Goal: Information Seeking & Learning: Learn about a topic

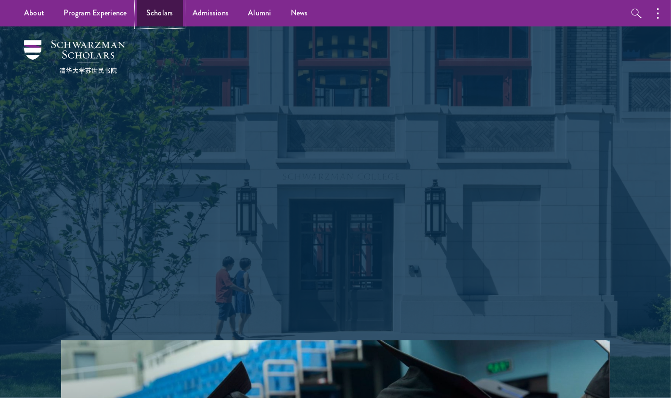
click at [161, 11] on link "Scholars" at bounding box center [160, 13] width 46 height 26
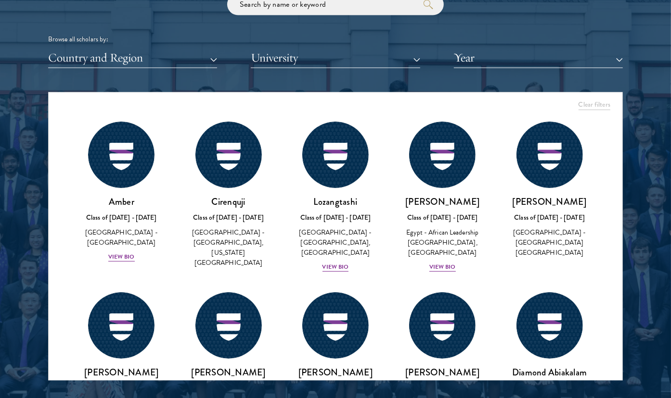
scroll to position [1177, 0]
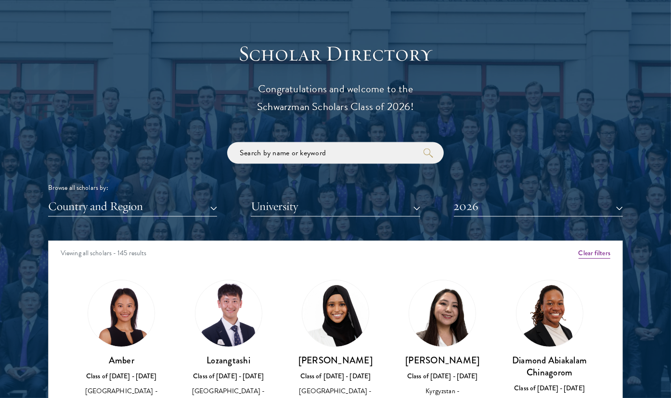
scroll to position [1032, 0]
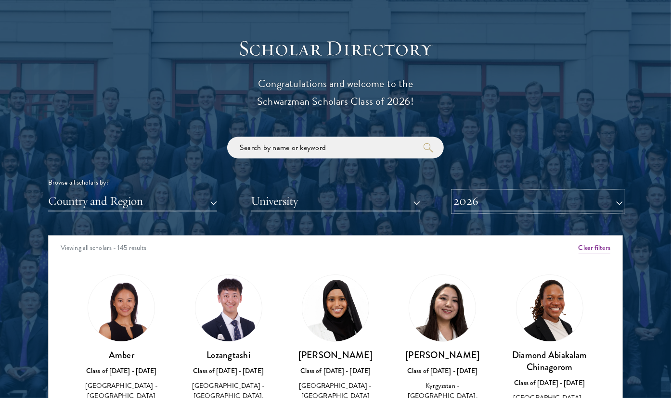
click at [482, 203] on button "2026" at bounding box center [538, 202] width 169 height 20
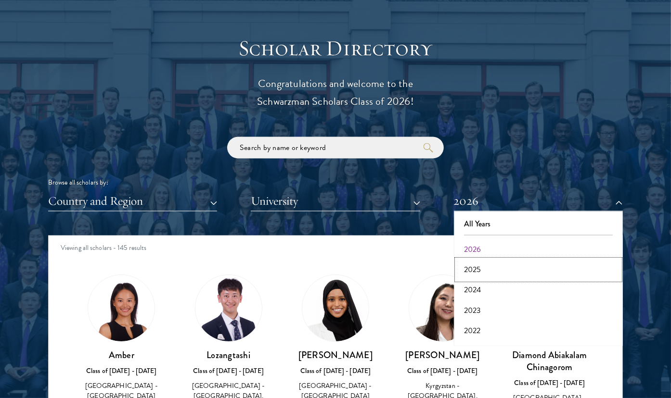
click at [469, 269] on button "2025" at bounding box center [538, 270] width 163 height 20
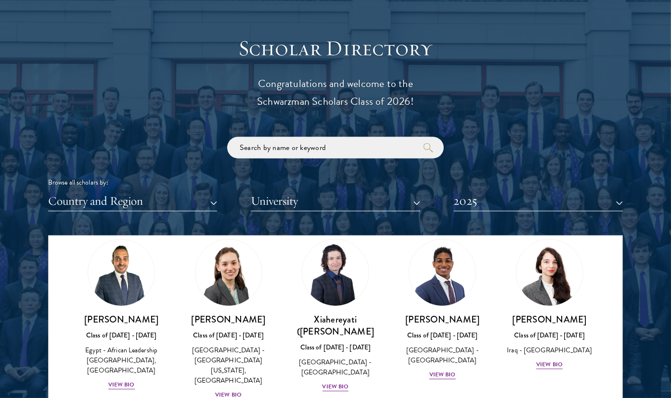
scroll to position [36, 0]
click at [333, 383] on div "View Bio" at bounding box center [335, 387] width 26 height 9
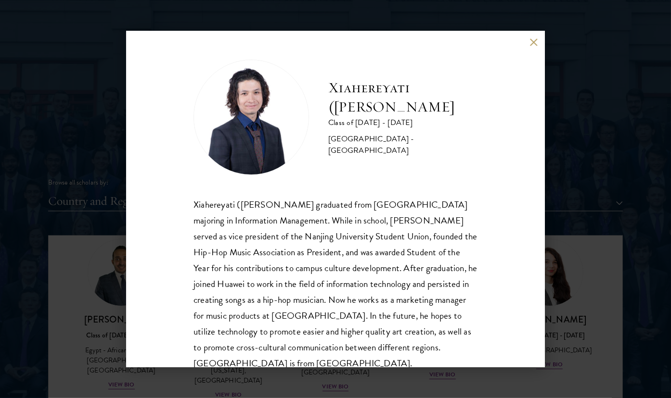
click at [530, 41] on button at bounding box center [533, 42] width 8 height 8
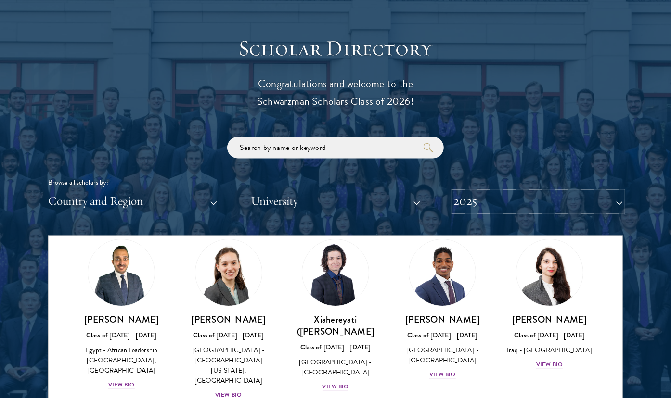
click at [479, 203] on button "2025" at bounding box center [538, 202] width 169 height 20
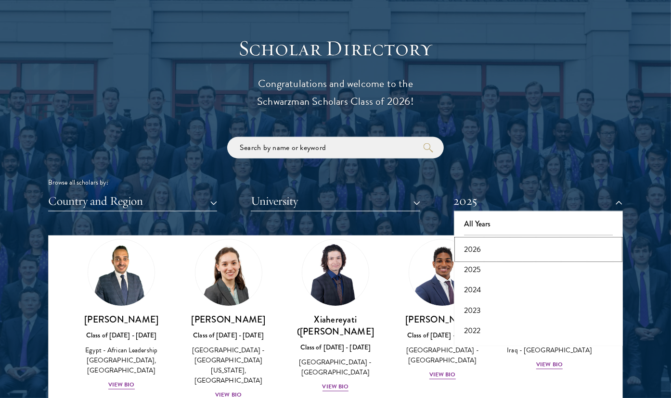
click at [467, 253] on button "2026" at bounding box center [538, 250] width 163 height 20
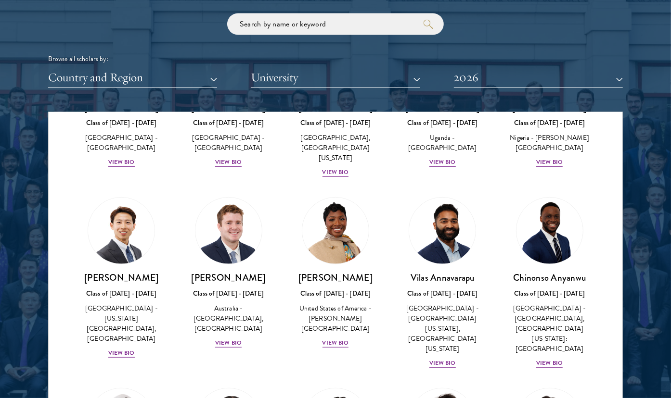
scroll to position [316, 0]
click at [124, 349] on div "View Bio" at bounding box center [121, 353] width 26 height 9
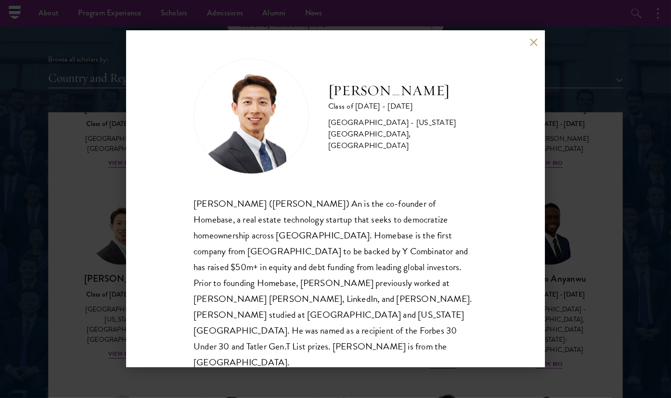
scroll to position [1155, 0]
click at [531, 40] on button at bounding box center [533, 42] width 8 height 8
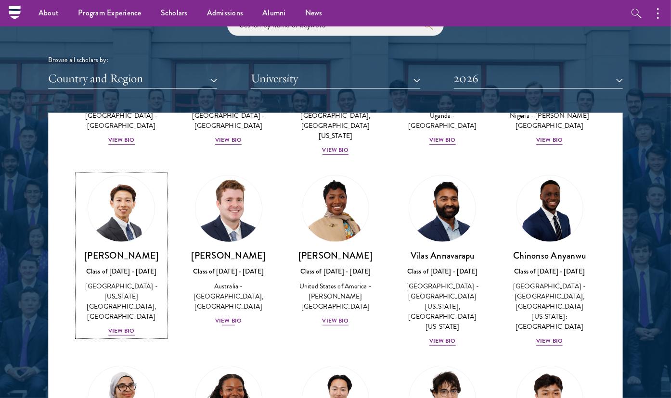
scroll to position [340, 0]
click at [228, 320] on div "View Bio" at bounding box center [228, 320] width 26 height 9
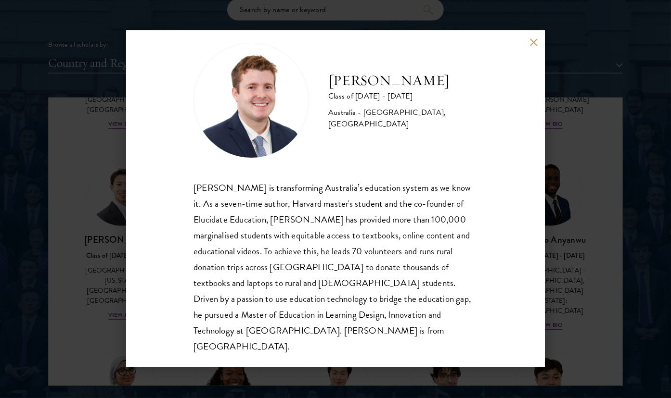
scroll to position [1173, 0]
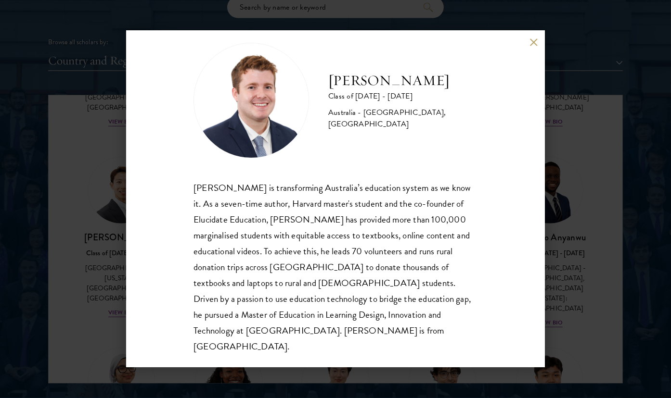
click at [533, 45] on button at bounding box center [533, 42] width 8 height 8
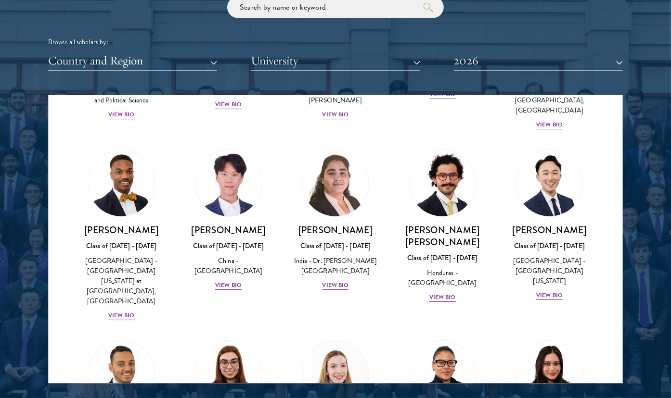
scroll to position [2033, 0]
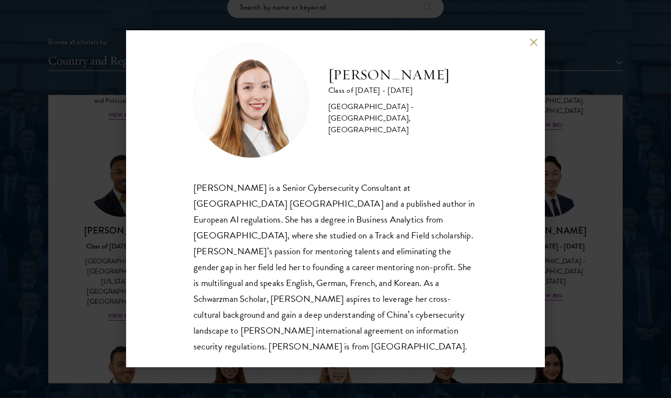
scroll to position [16, 0]
click at [535, 34] on div "[PERSON_NAME] Class of [DATE] - [DATE] [GEOGRAPHIC_DATA] - [GEOGRAPHIC_DATA], […" at bounding box center [335, 199] width 419 height 337
click at [531, 43] on button at bounding box center [533, 42] width 8 height 8
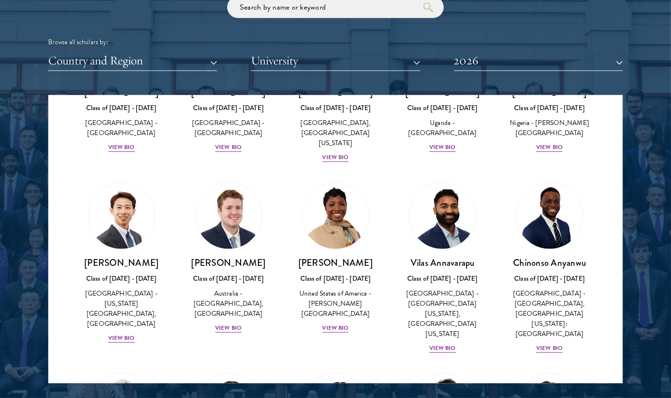
scroll to position [313, 0]
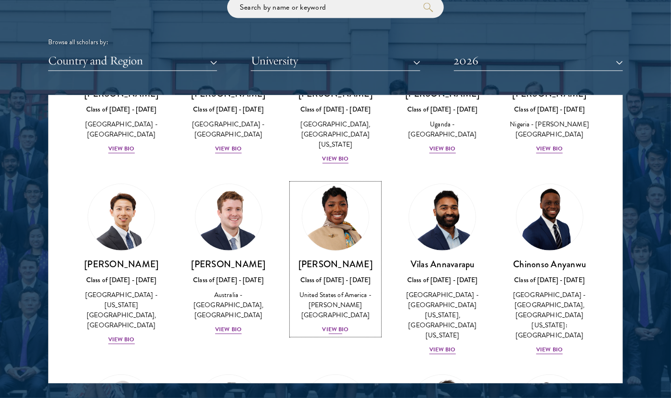
click at [328, 325] on div "View Bio" at bounding box center [335, 329] width 26 height 9
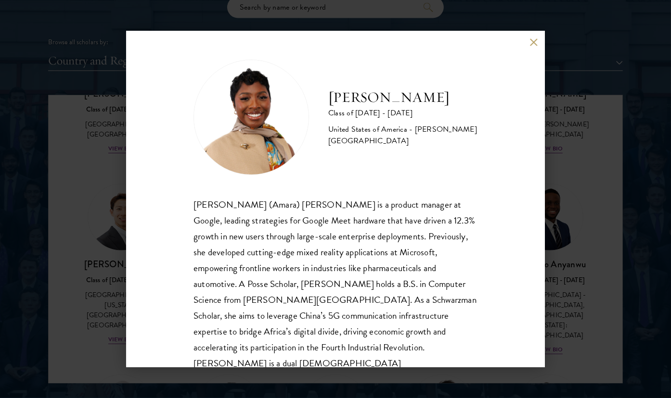
scroll to position [17, 0]
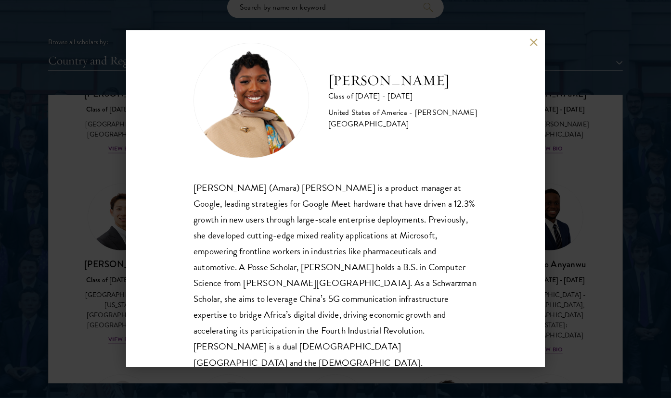
click at [535, 42] on button at bounding box center [533, 42] width 8 height 8
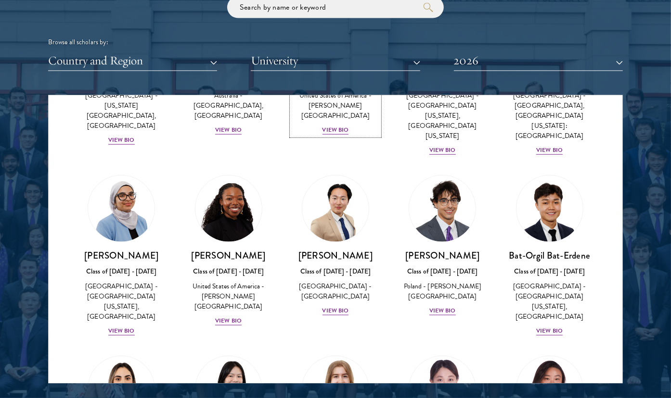
scroll to position [520, 0]
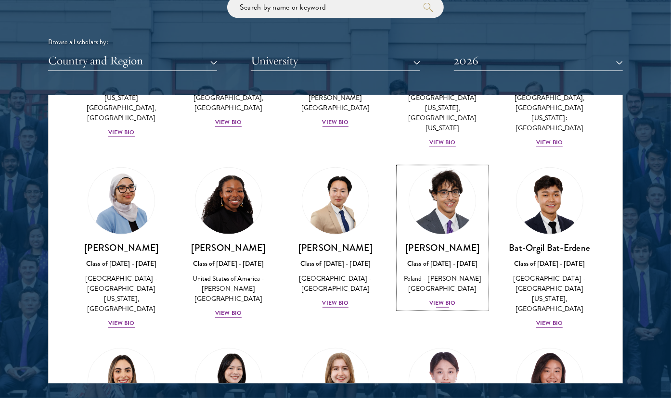
click at [441, 299] on div "View Bio" at bounding box center [442, 303] width 26 height 9
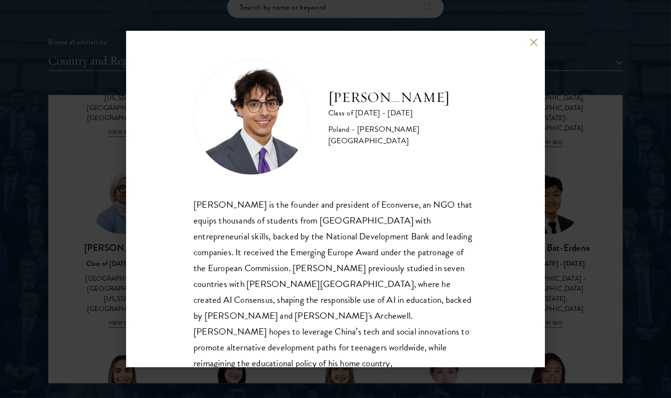
scroll to position [17, 0]
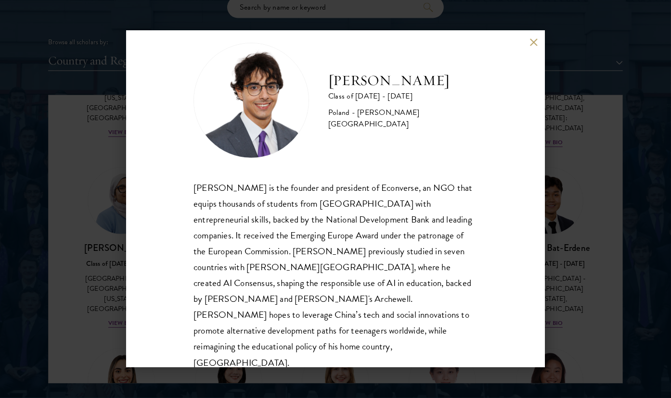
click at [529, 41] on button at bounding box center [533, 42] width 8 height 8
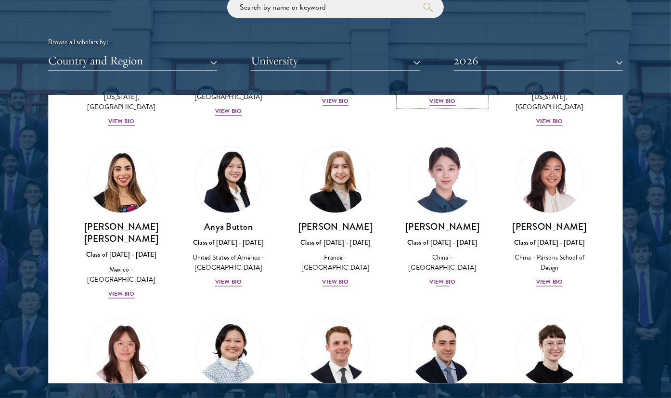
scroll to position [721, 0]
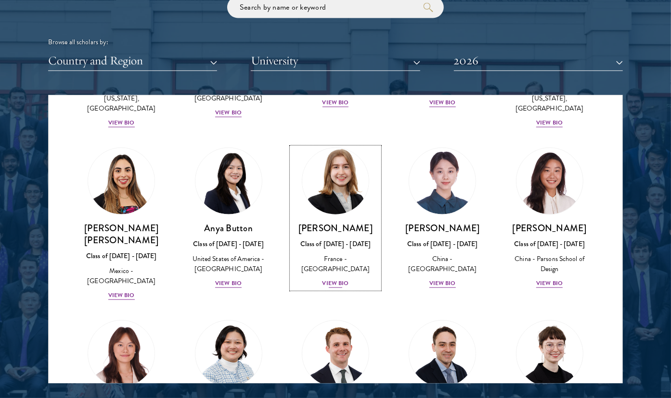
click at [331, 279] on div "View Bio" at bounding box center [335, 283] width 26 height 9
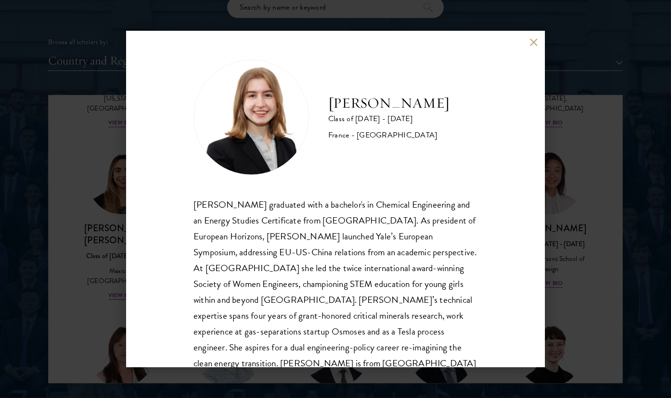
scroll to position [33, 0]
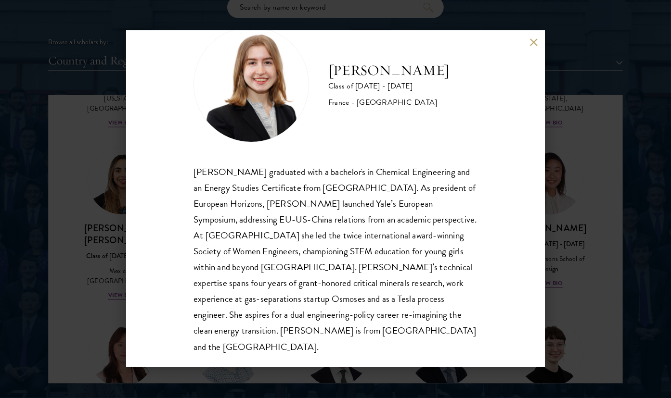
click at [525, 41] on div "[PERSON_NAME] Class of [DATE] - [DATE] [GEOGRAPHIC_DATA] - [GEOGRAPHIC_DATA] [P…" at bounding box center [335, 199] width 419 height 337
click at [528, 38] on div "[PERSON_NAME] Class of [DATE] - [DATE] [GEOGRAPHIC_DATA] - [GEOGRAPHIC_DATA] [P…" at bounding box center [335, 199] width 419 height 337
click at [532, 41] on button at bounding box center [533, 42] width 8 height 8
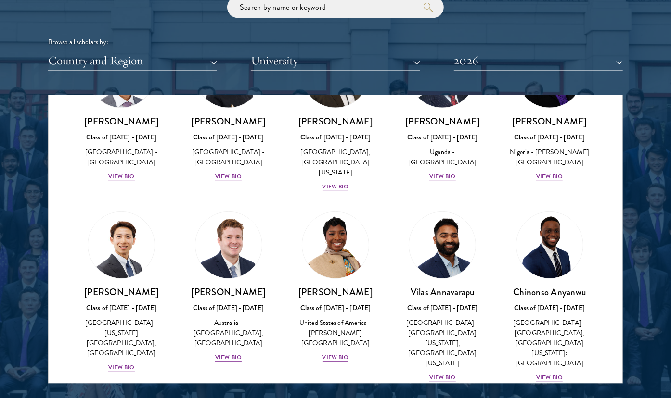
scroll to position [231, 0]
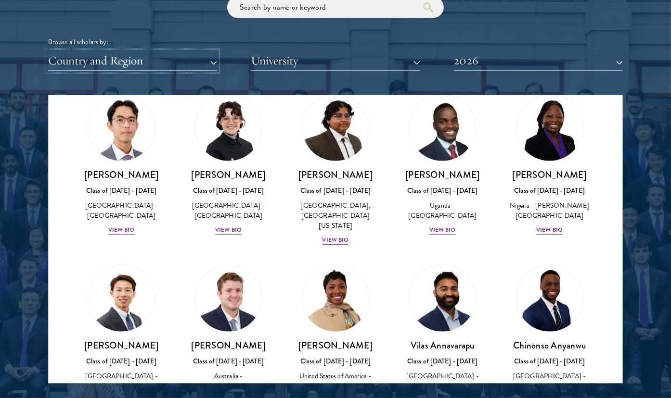
click at [211, 69] on button "Country and Region" at bounding box center [132, 61] width 169 height 20
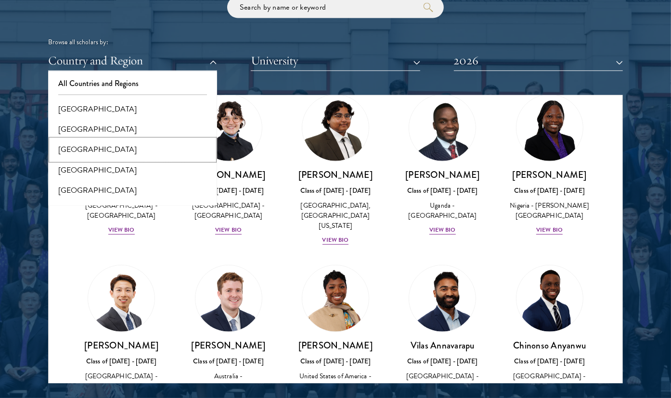
click at [117, 154] on button "[GEOGRAPHIC_DATA]" at bounding box center [132, 150] width 163 height 20
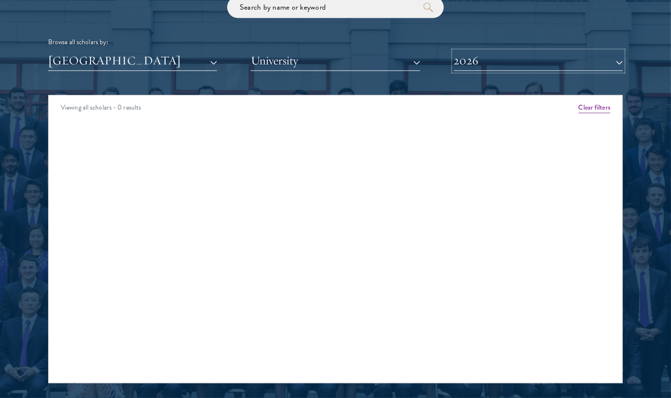
click at [578, 67] on button "2026" at bounding box center [538, 61] width 169 height 20
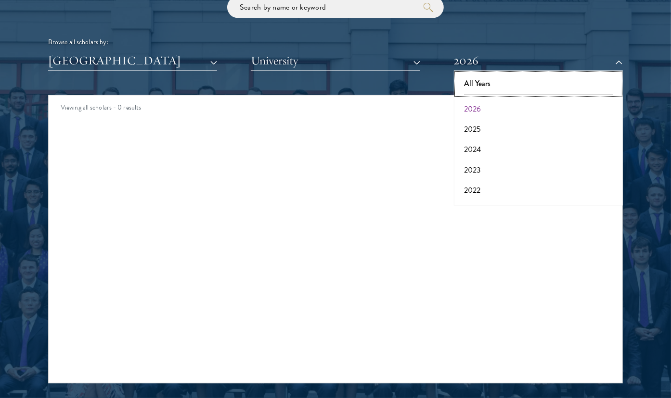
click at [481, 85] on button "All Years" at bounding box center [538, 84] width 163 height 20
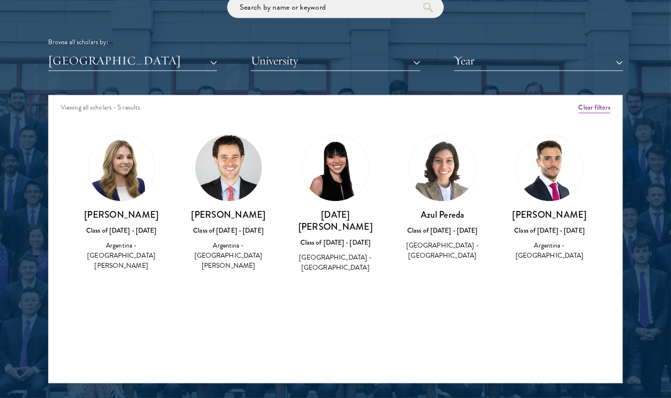
click at [536, 179] on img at bounding box center [549, 168] width 66 height 66
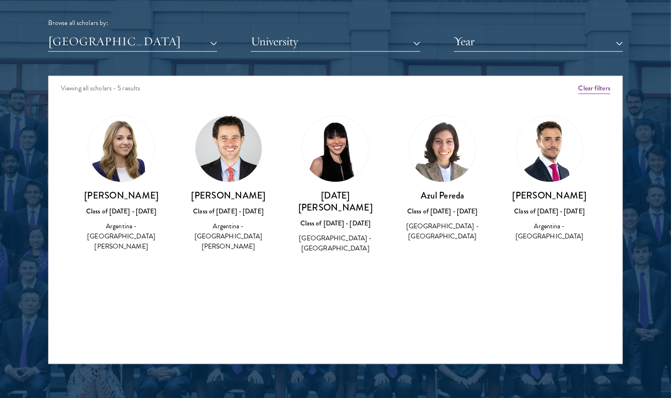
scroll to position [1194, 0]
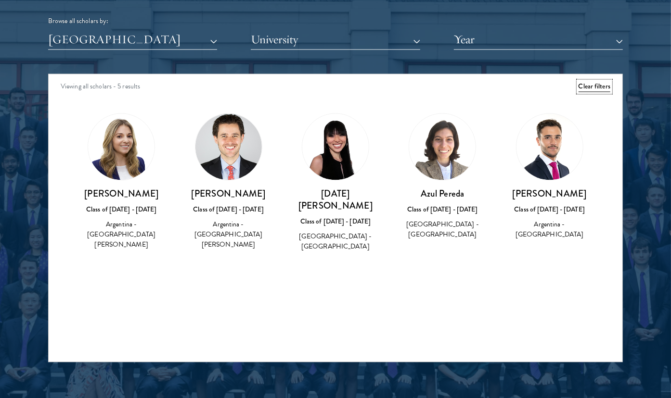
click at [599, 90] on button "Clear filters" at bounding box center [594, 86] width 32 height 11
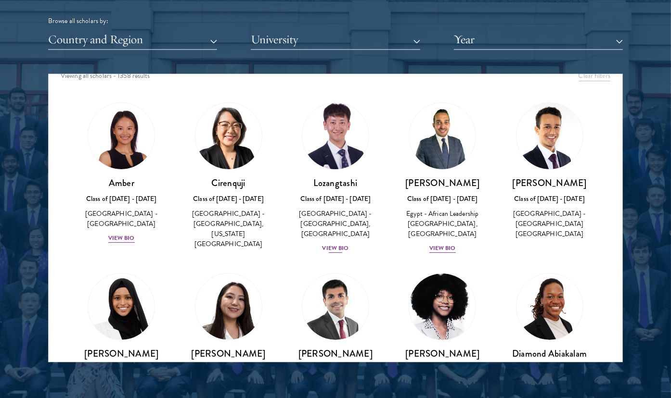
scroll to position [93, 0]
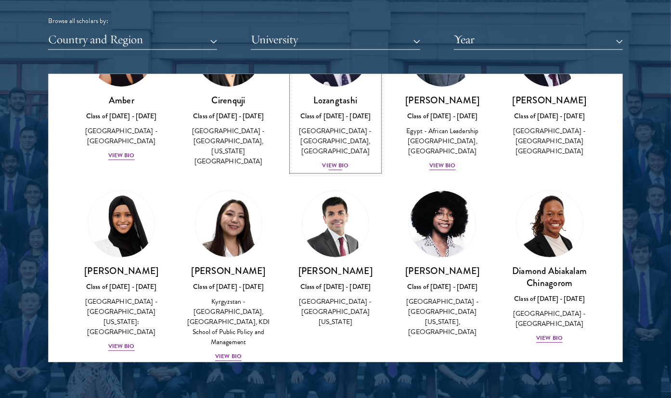
click at [335, 161] on div "View Bio" at bounding box center [335, 165] width 26 height 9
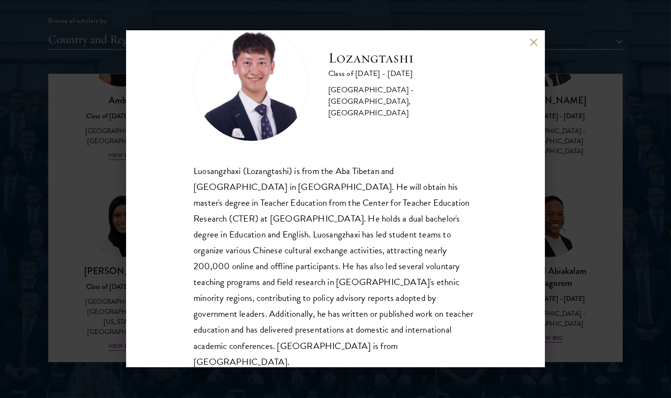
scroll to position [35, 0]
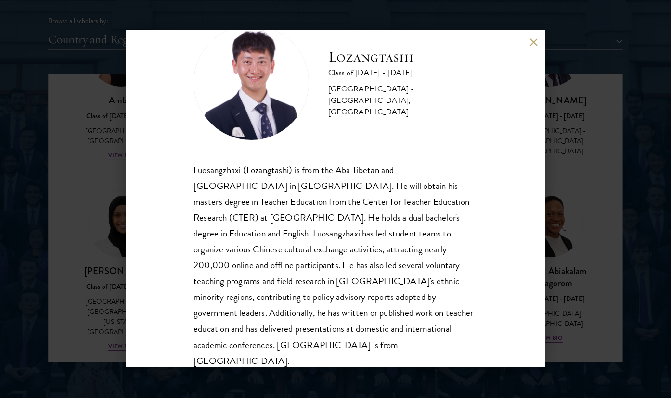
click at [529, 43] on button at bounding box center [533, 42] width 8 height 8
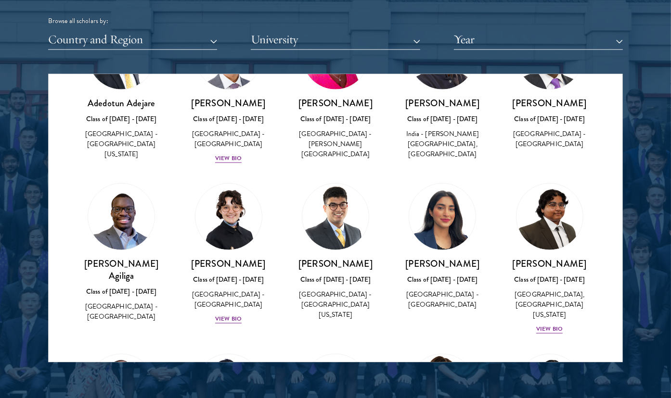
scroll to position [640, 0]
